Goal: Information Seeking & Learning: Check status

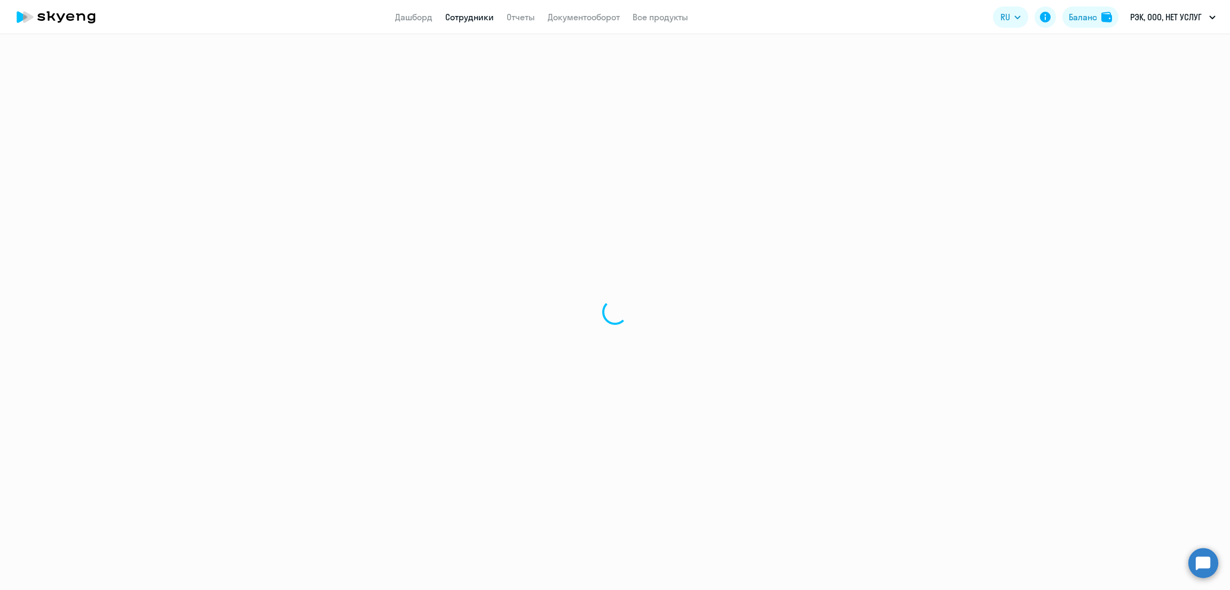
select select "30"
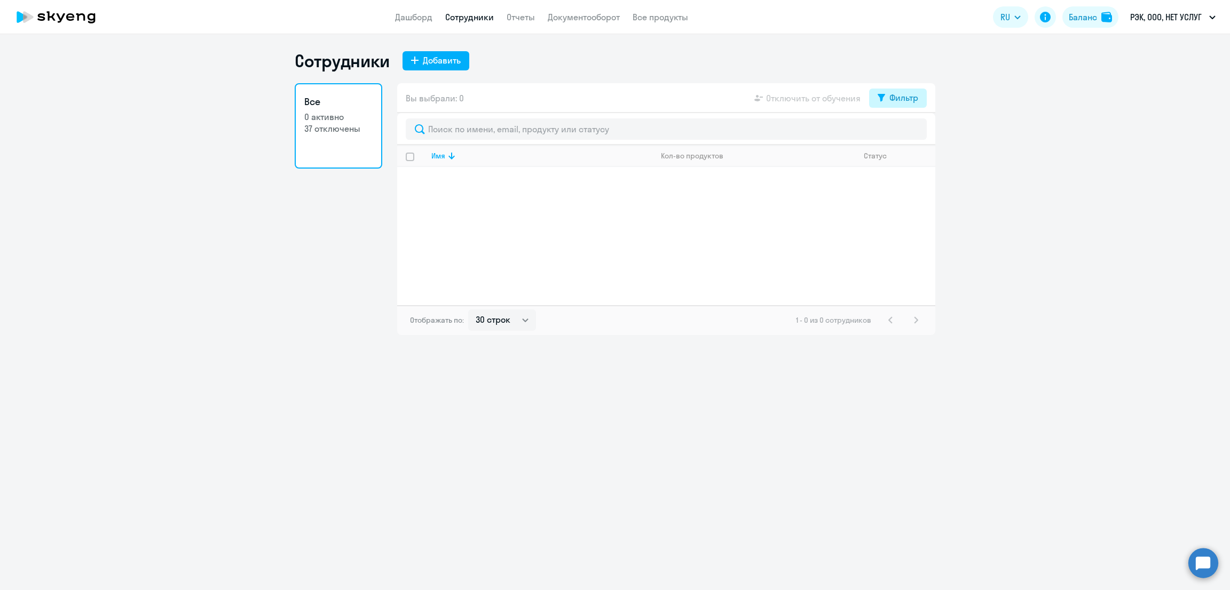
click at [899, 100] on div "Фильтр" at bounding box center [903, 97] width 29 height 13
click at [913, 135] on span at bounding box center [909, 133] width 18 height 11
click at [900, 132] on input "checkbox" at bounding box center [899, 132] width 1 height 1
checkbox input "true"
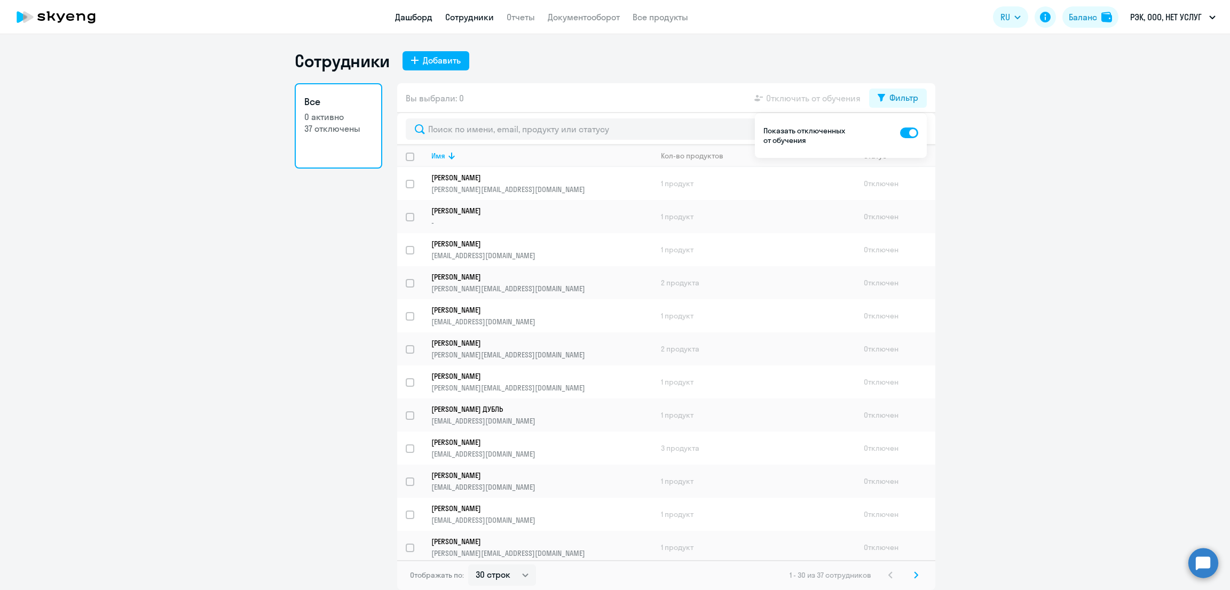
click at [406, 21] on link "Дашборд" at bounding box center [413, 17] width 37 height 11
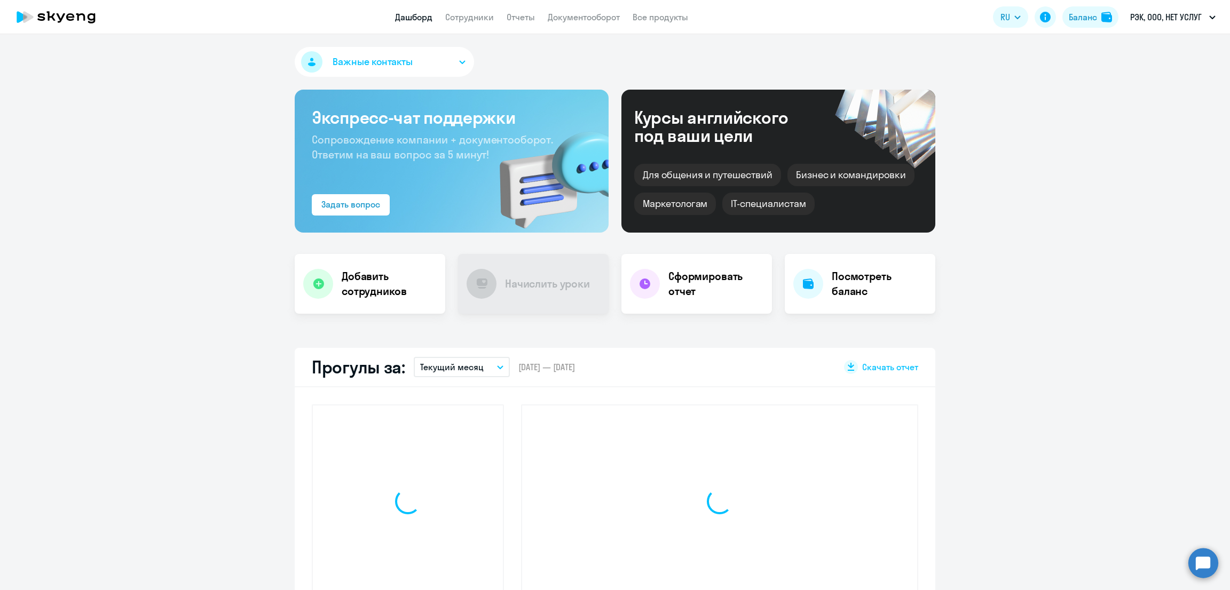
click at [406, 19] on link "Дашборд" at bounding box center [413, 17] width 37 height 11
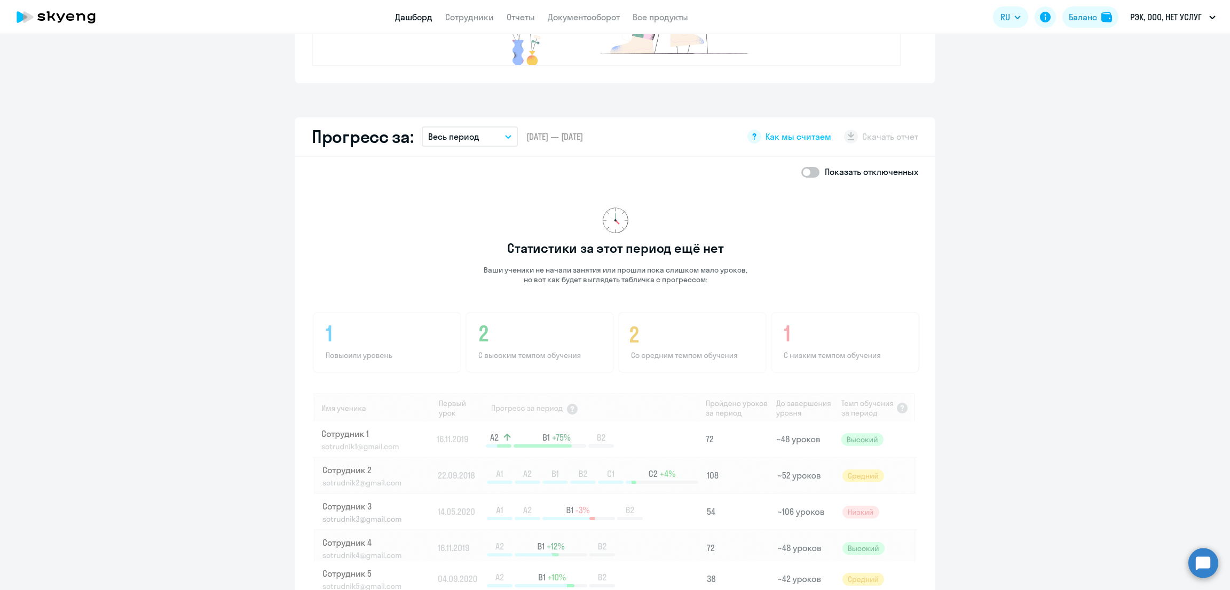
scroll to position [533, 0]
click at [461, 131] on p "Весь период" at bounding box center [453, 136] width 51 height 13
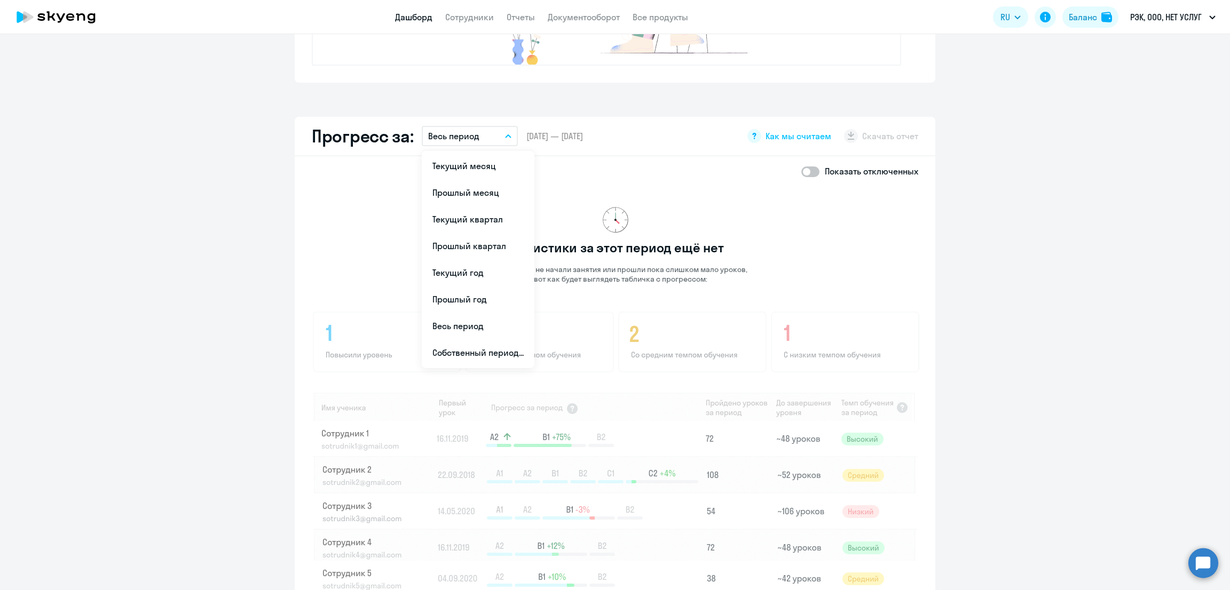
click at [1035, 289] on app-progress-dashboard "Прогресс за: Весь период Текущий месяц Прошлый месяц Текущий квартал [GEOGRAPHI…" at bounding box center [615, 365] width 1230 height 496
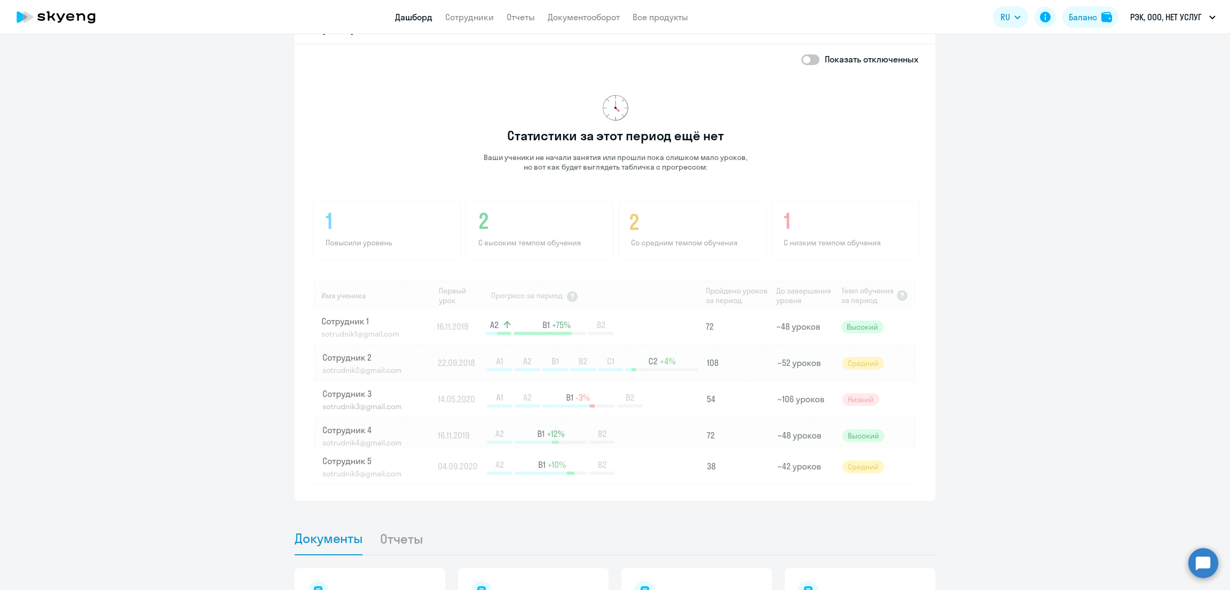
scroll to position [532, 0]
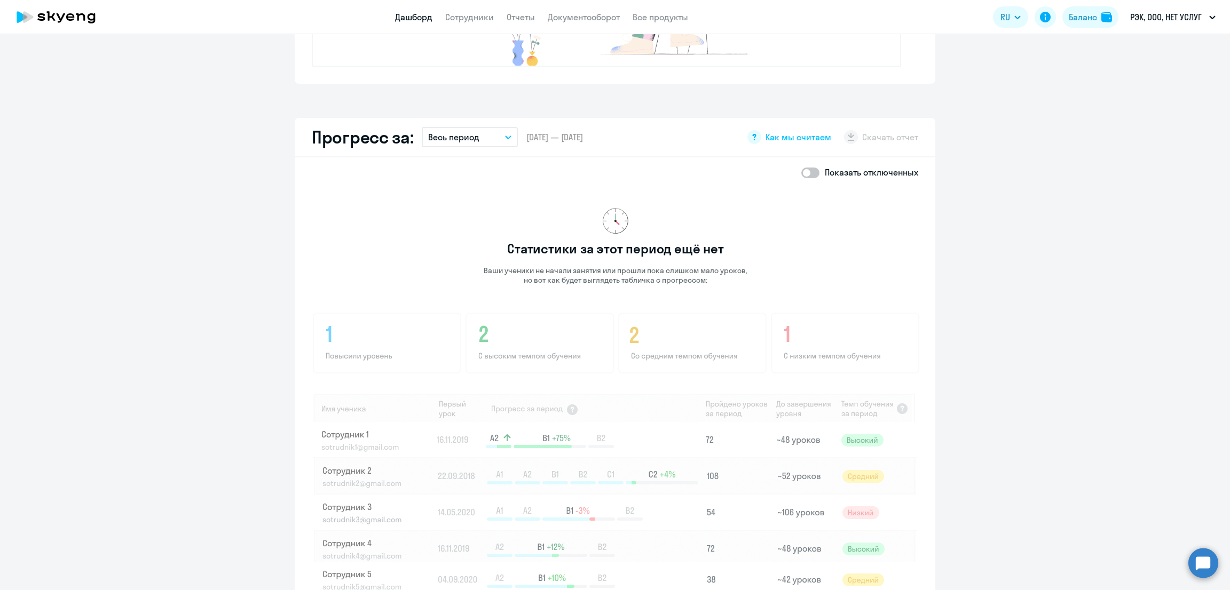
click at [803, 173] on span at bounding box center [810, 173] width 18 height 11
click at [801, 173] on input "checkbox" at bounding box center [801, 172] width 1 height 1
checkbox input "true"
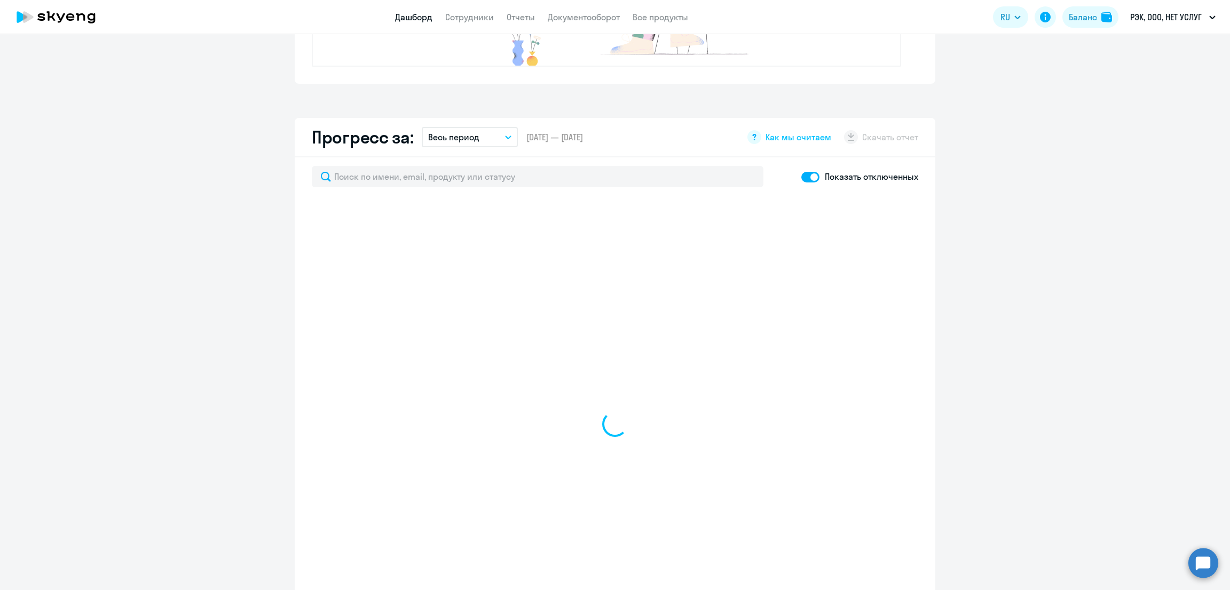
select select "30"
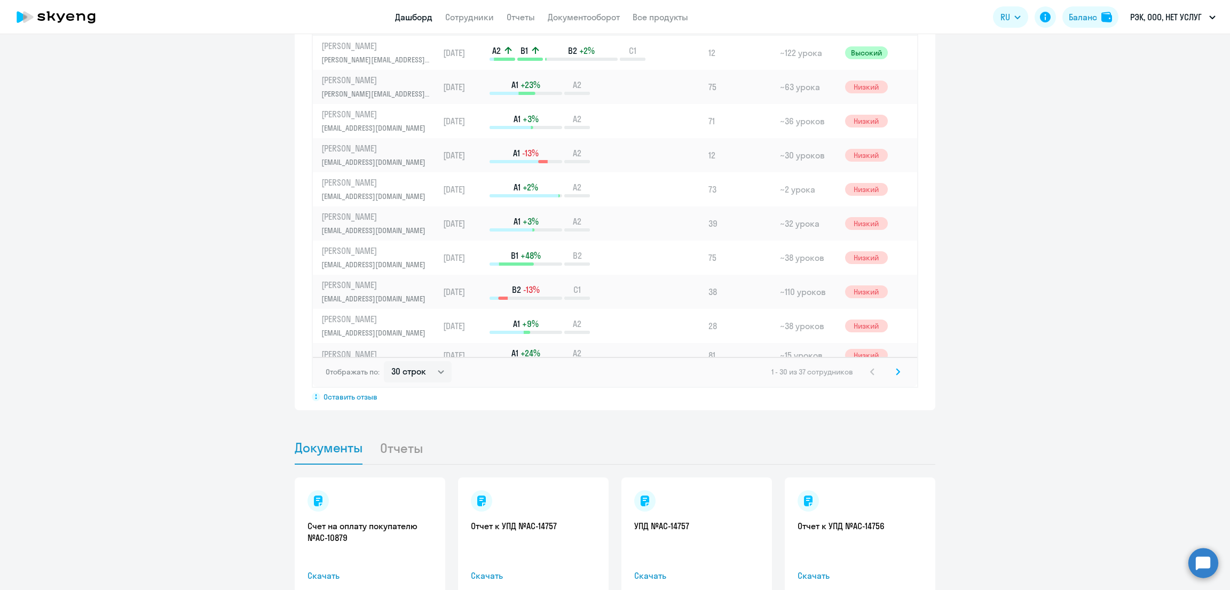
scroll to position [666, 0]
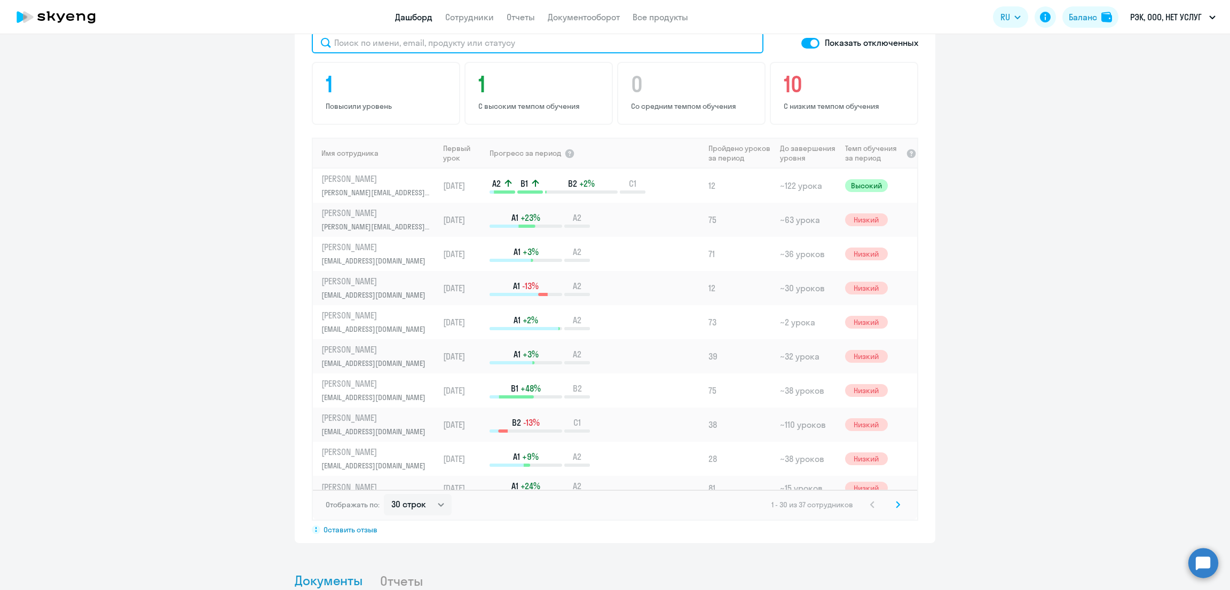
click at [522, 48] on input "text" at bounding box center [538, 42] width 452 height 21
type input "нико"
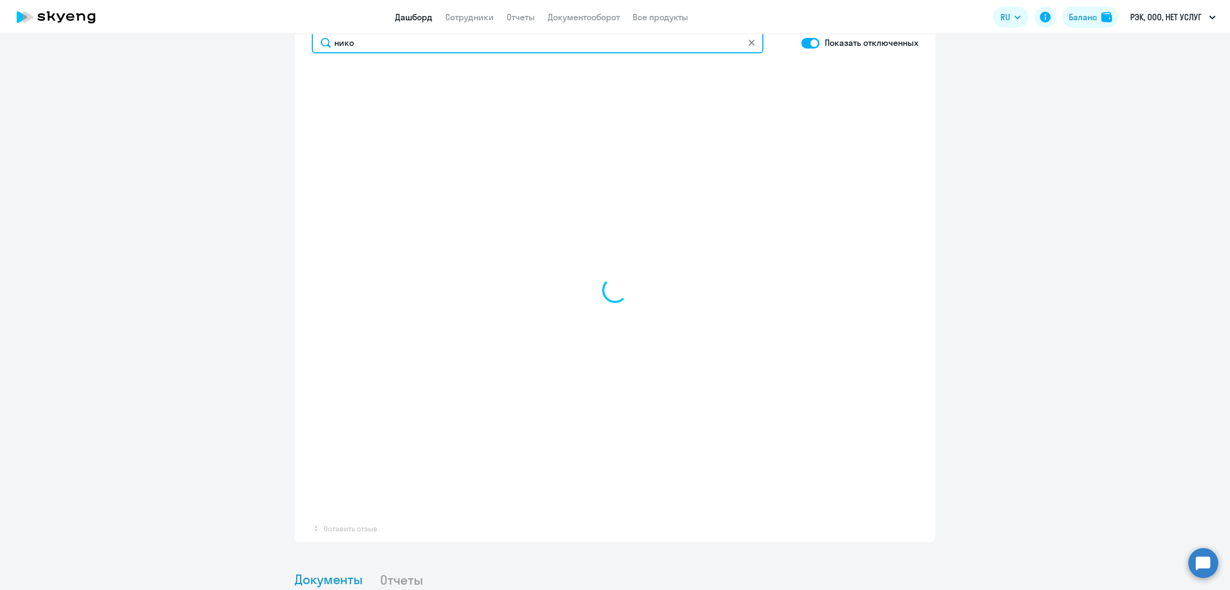
select select "30"
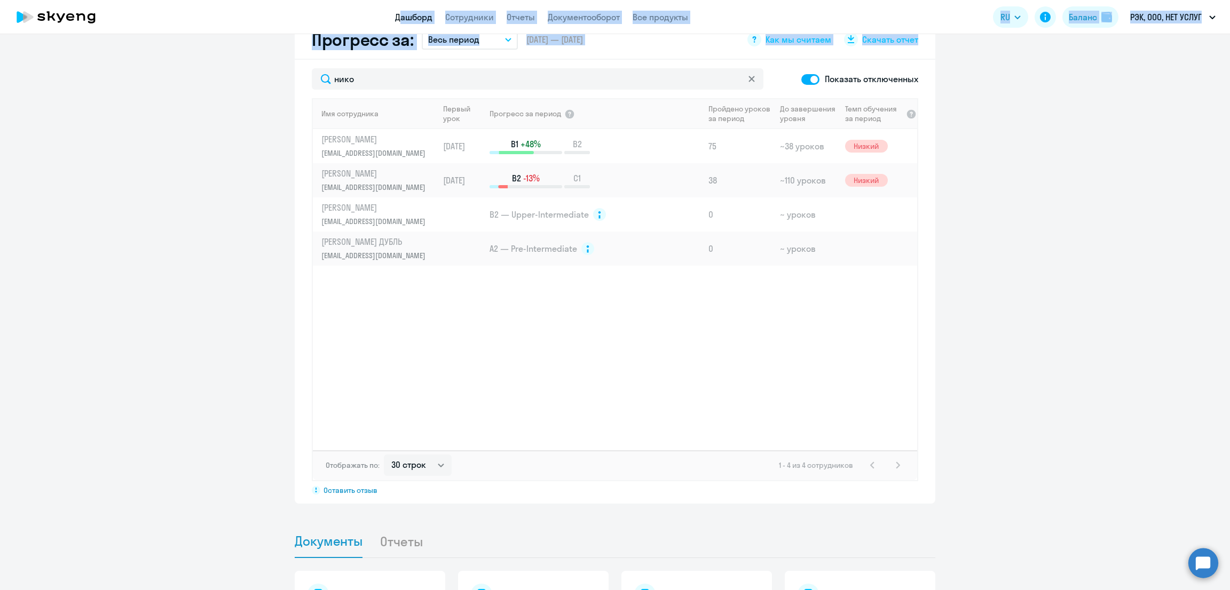
drag, startPoint x: 389, startPoint y: 35, endPoint x: 270, endPoint y: 45, distance: 119.4
click at [271, 45] on app-root "Дашборд Сотрудники Отчеты Документооборот Все продукты Дашборд Сотрудники Отчет…" at bounding box center [615, 295] width 1230 height 590
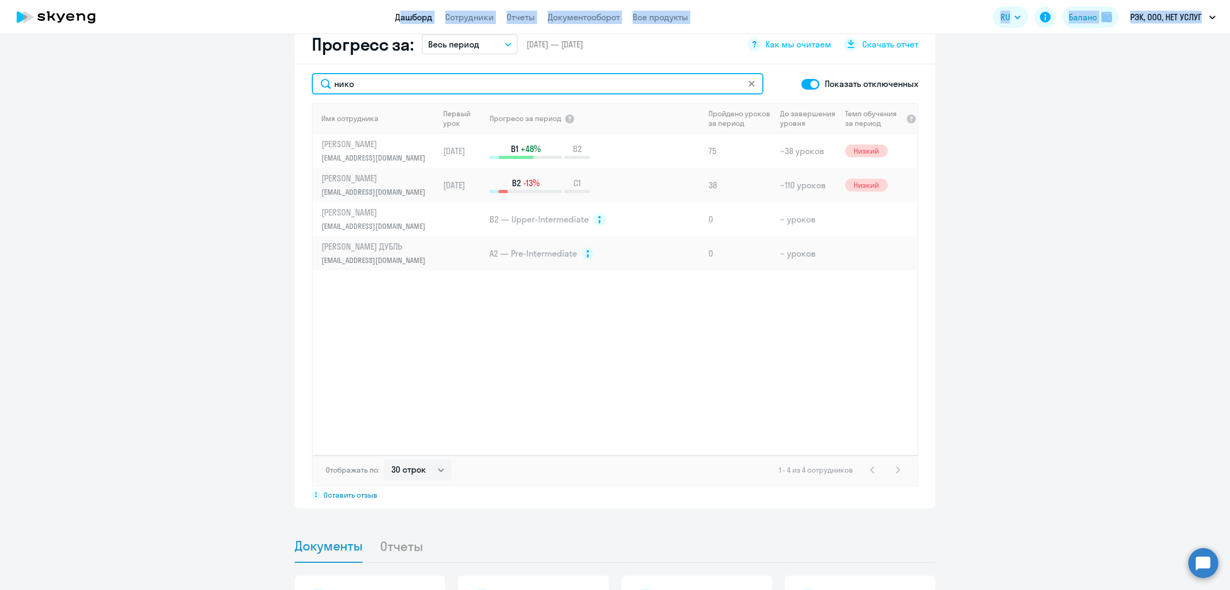
click at [370, 76] on input "нико" at bounding box center [538, 83] width 452 height 21
click at [278, 74] on app-progress-dashboard "Прогресс за: Весь период Текущий месяц Прошлый месяц Текущий квартал [GEOGRAPHI…" at bounding box center [615, 267] width 1230 height 484
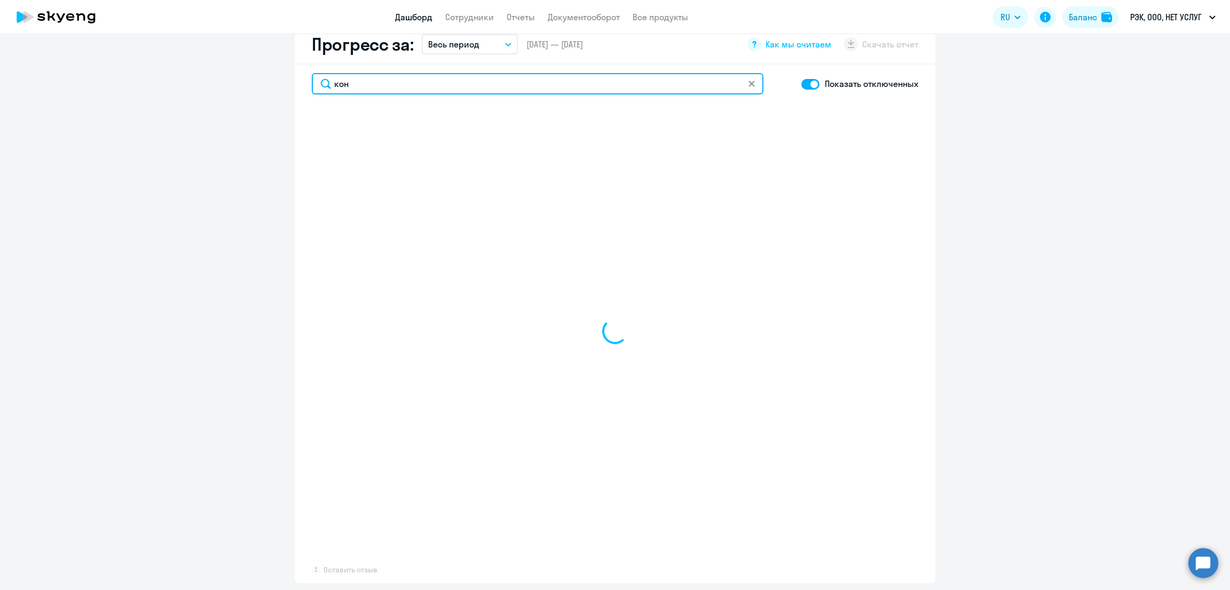
type input "кони"
select select "30"
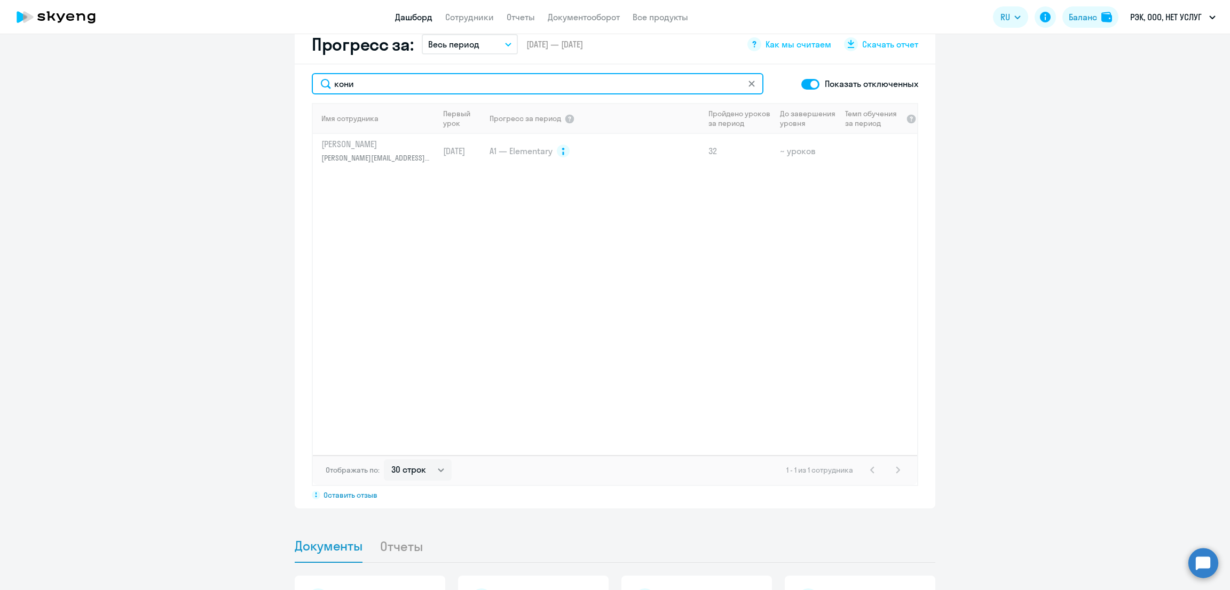
drag, startPoint x: 400, startPoint y: 78, endPoint x: 285, endPoint y: 72, distance: 115.5
click at [285, 72] on app-progress-dashboard "Прогресс за: Весь период Текущий месяц Прошлый месяц Текущий квартал [GEOGRAPHI…" at bounding box center [615, 267] width 1230 height 484
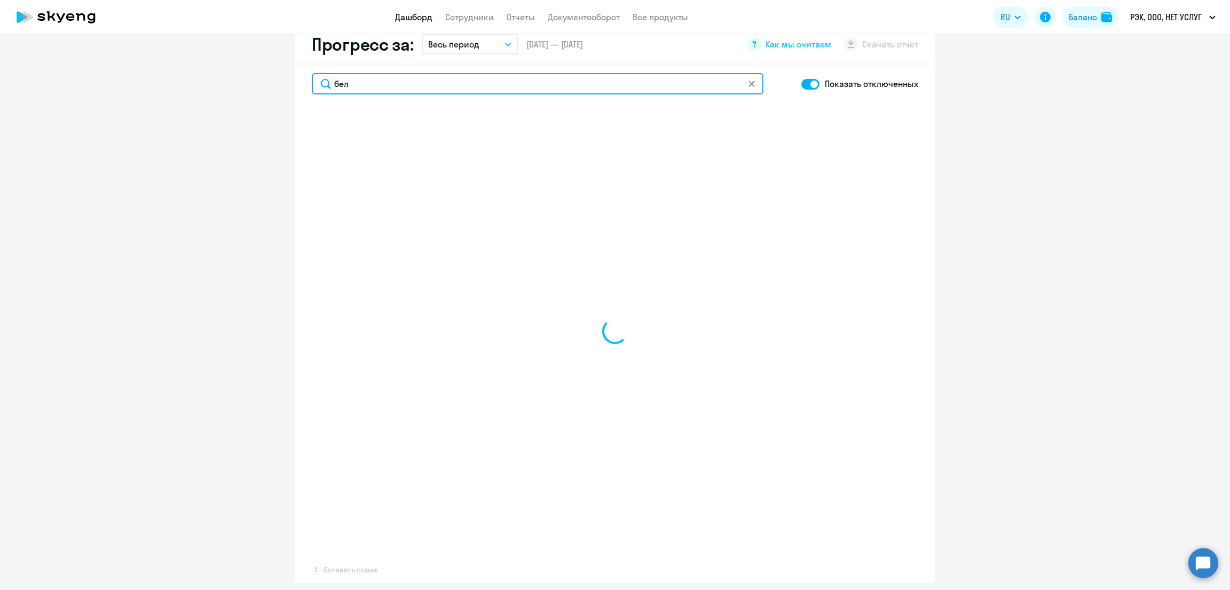
type input "беля"
select select "30"
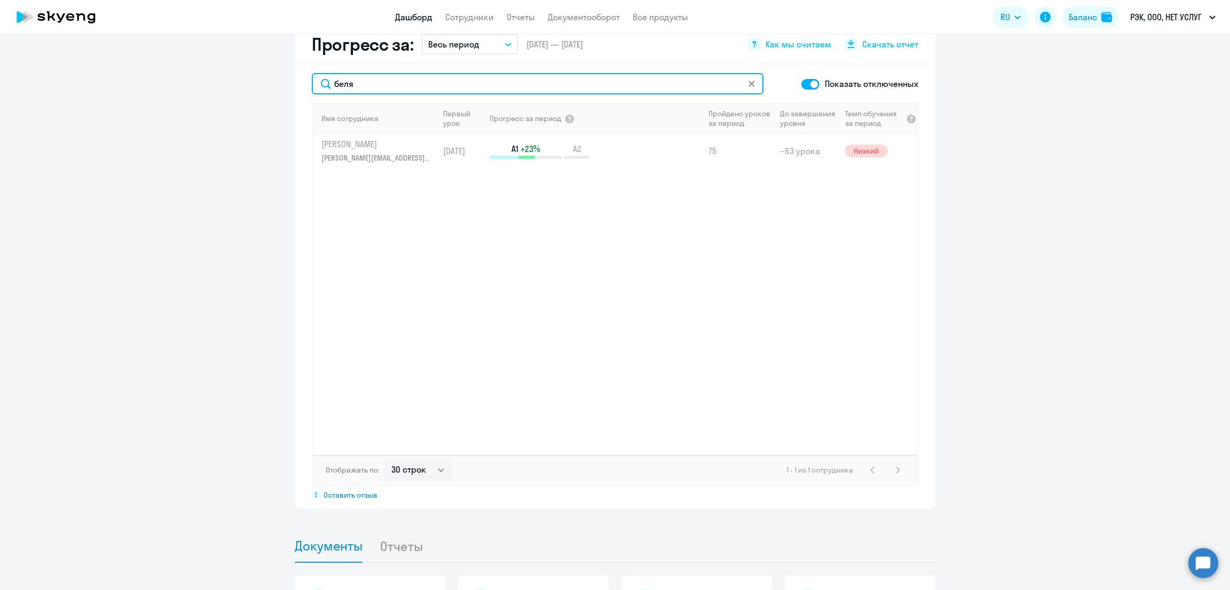
type input "беля"
